Goal: Navigation & Orientation: Find specific page/section

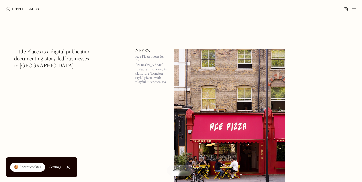
click at [26, 9] on img at bounding box center [22, 9] width 33 height 4
click at [356, 10] on div at bounding box center [181, 9] width 362 height 18
click at [352, 8] on div at bounding box center [350, 9] width 13 height 6
click at [355, 10] on img at bounding box center [354, 9] width 4 height 6
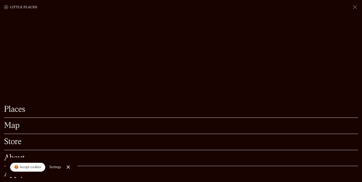
click at [151, 123] on link "Map" at bounding box center [181, 126] width 354 height 8
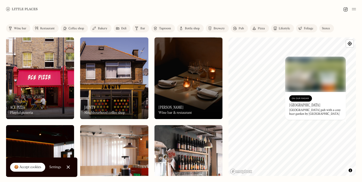
click at [305, 118] on div "© Mapbox © OpenStreetMap Improve this map On Our Radar [GEOGRAPHIC_DATA] pub wi…" at bounding box center [293, 106] width 128 height 139
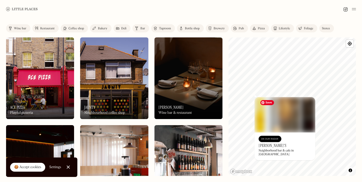
click at [272, 114] on div "© Mapbox © OpenStreetMap Improve this map On Our Radar [PERSON_NAME]'s Neighbor…" at bounding box center [293, 106] width 128 height 139
